Goal: Information Seeking & Learning: Learn about a topic

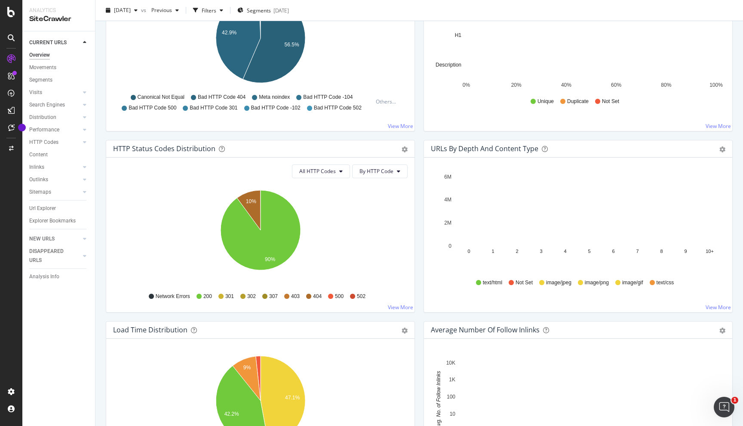
scroll to position [233, 0]
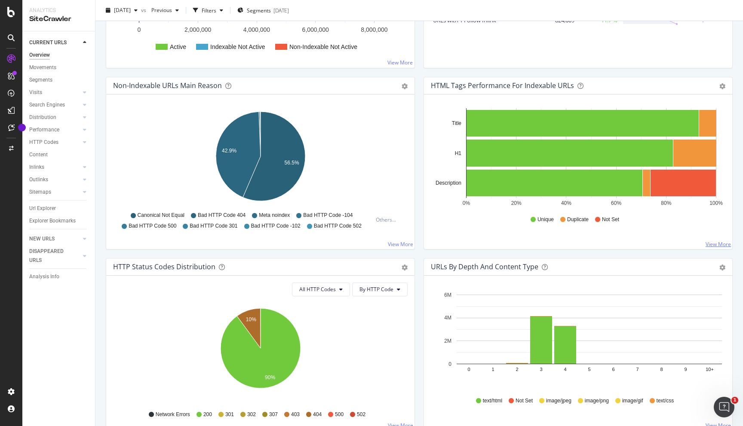
click at [716, 243] on link "View More" at bounding box center [717, 244] width 25 height 7
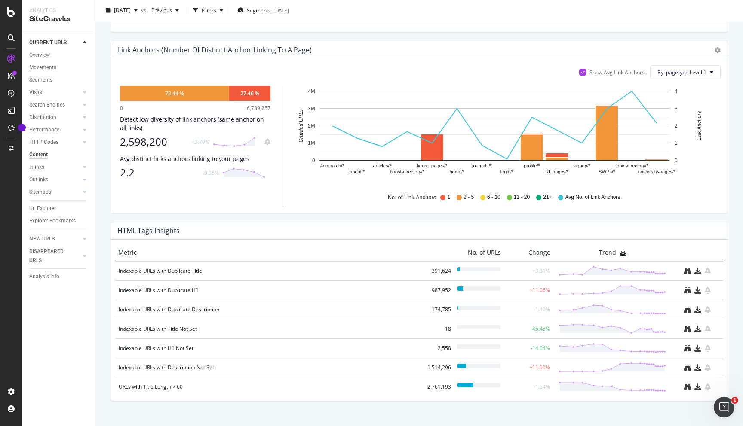
scroll to position [479, 0]
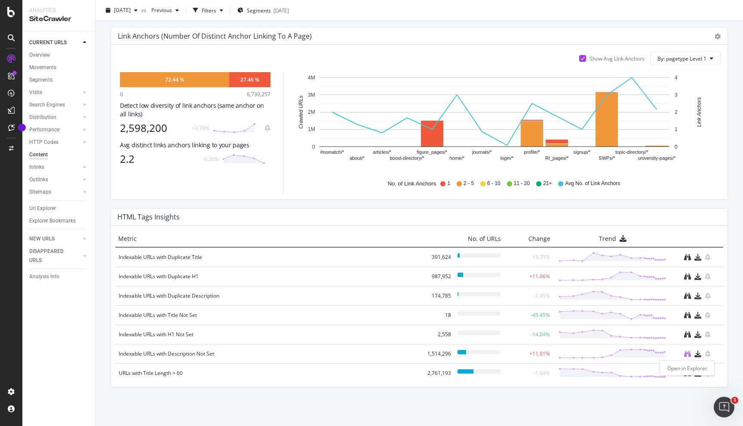
click at [685, 353] on icon "binoculars" at bounding box center [687, 354] width 7 height 7
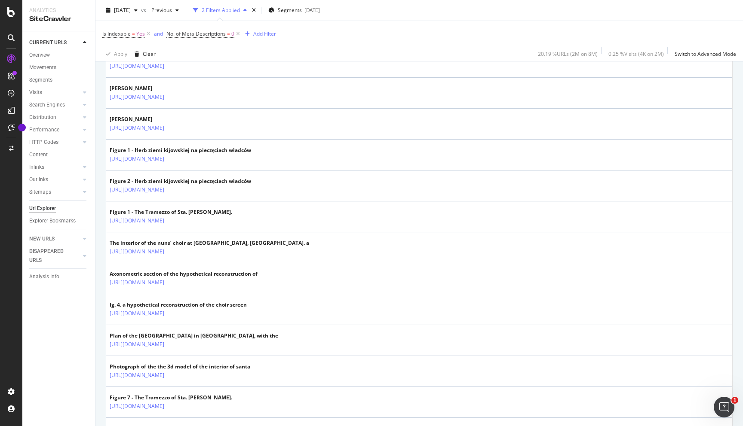
scroll to position [1092, 0]
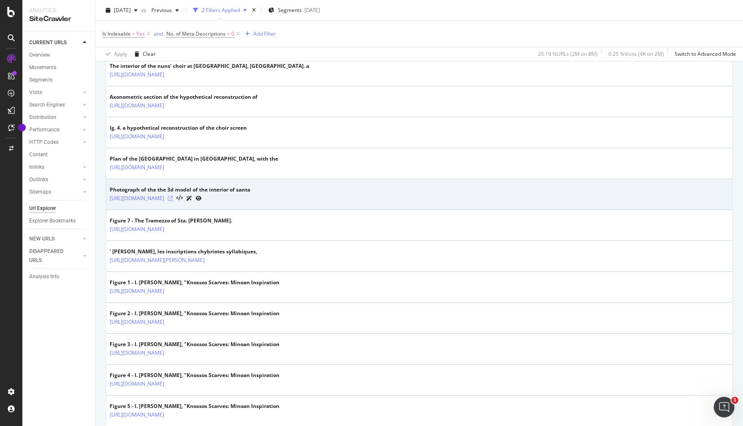
click at [173, 199] on icon at bounding box center [170, 198] width 5 height 5
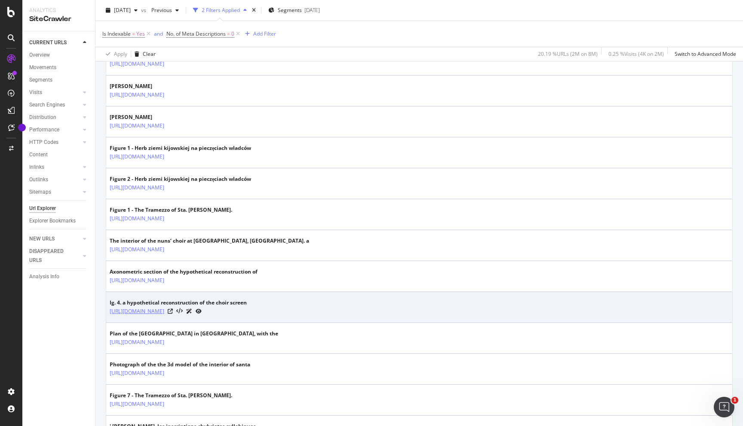
scroll to position [914, 0]
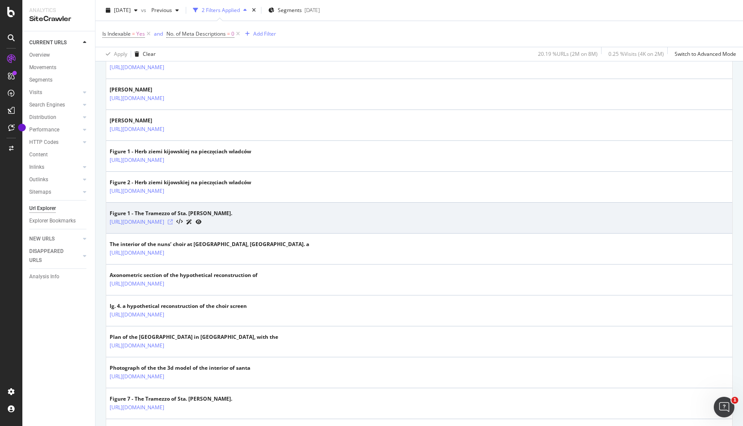
click at [173, 222] on icon at bounding box center [170, 222] width 5 height 5
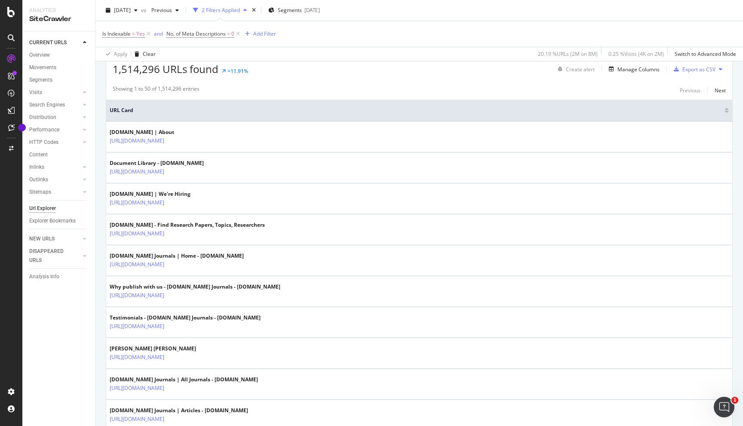
scroll to position [0, 0]
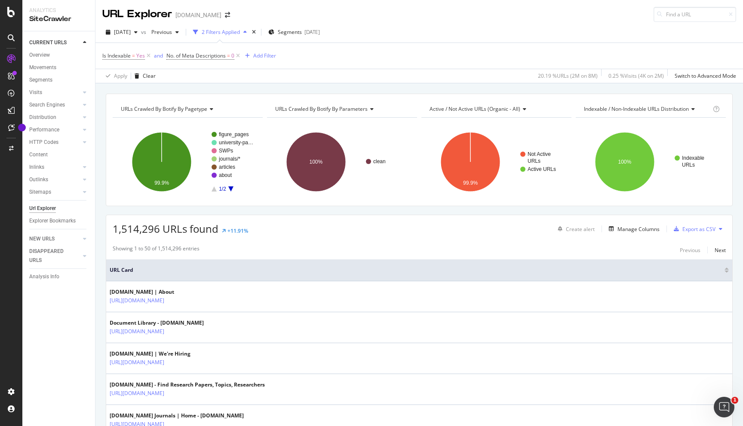
click at [372, 89] on div "URLs Crawled By Botify By pagetype Chart (by Value) Table Expand Export as CSV …" at bounding box center [418, 93] width 647 height 21
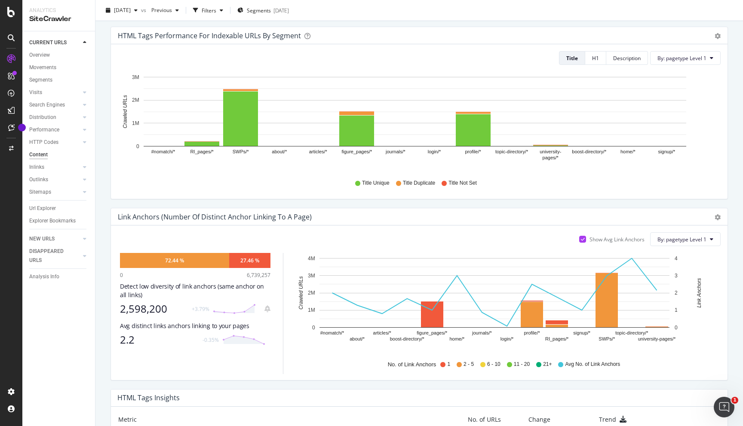
scroll to position [241, 0]
